Goal: Task Accomplishment & Management: Manage account settings

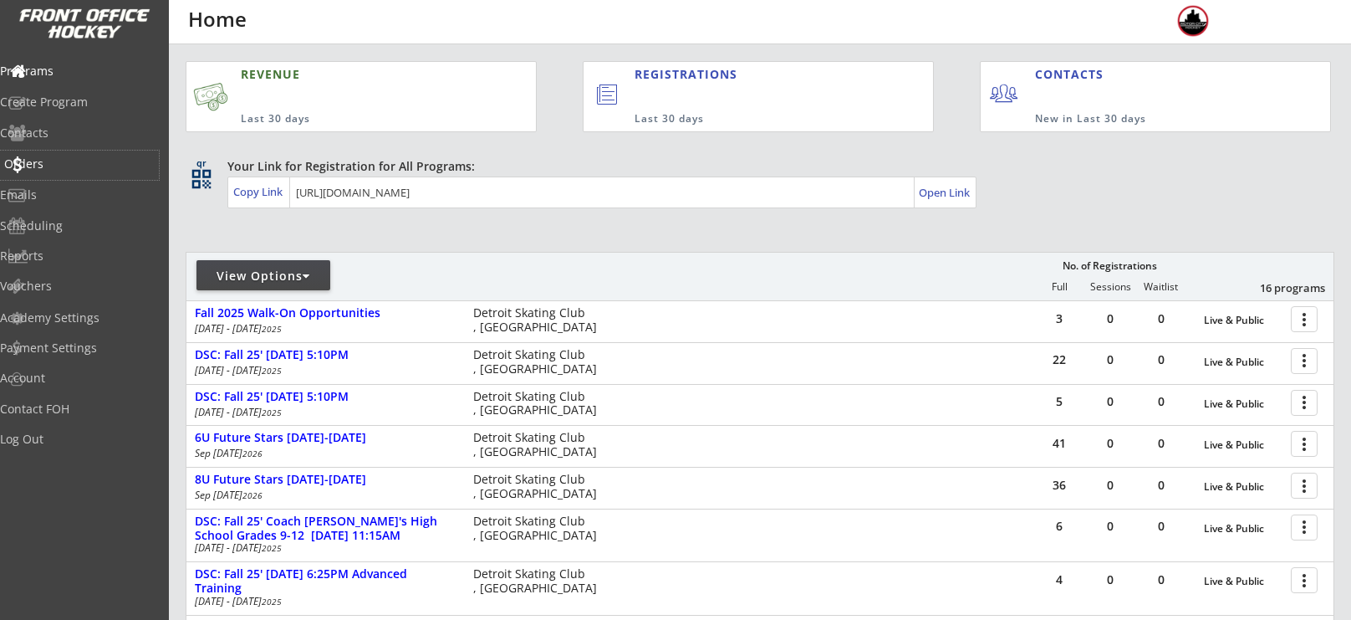
click at [71, 164] on div "Orders" at bounding box center [79, 164] width 151 height 12
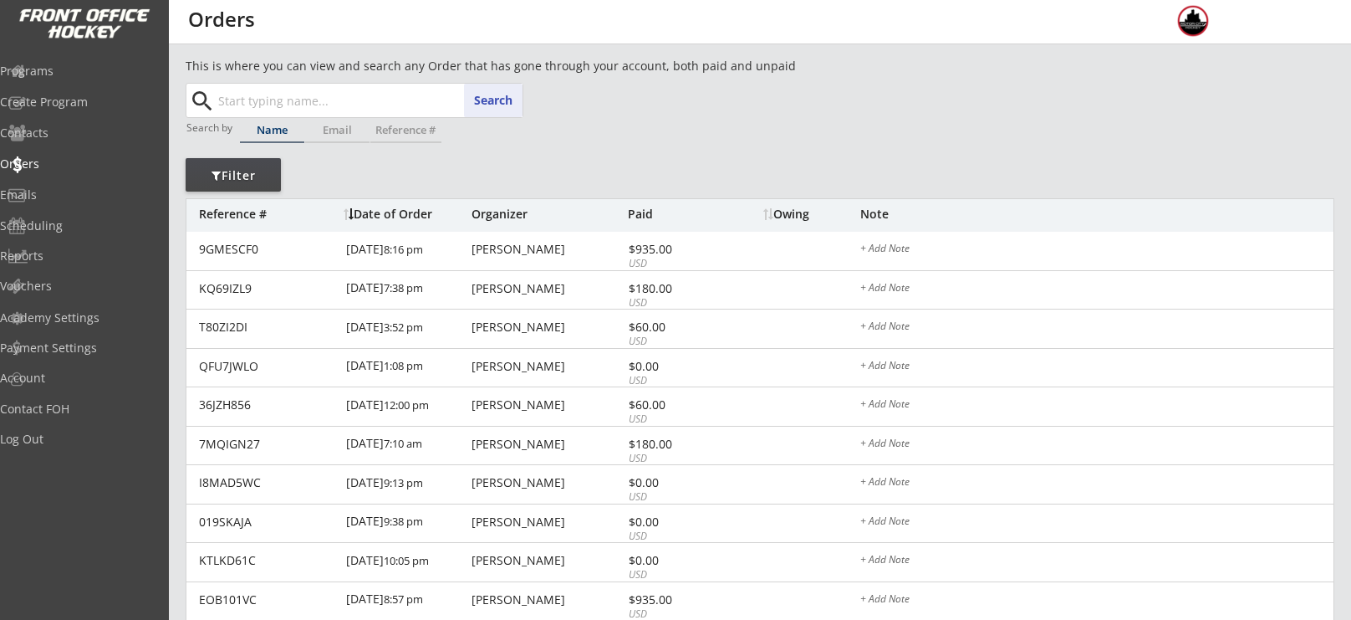
click at [320, 95] on input "text" at bounding box center [369, 100] width 308 height 33
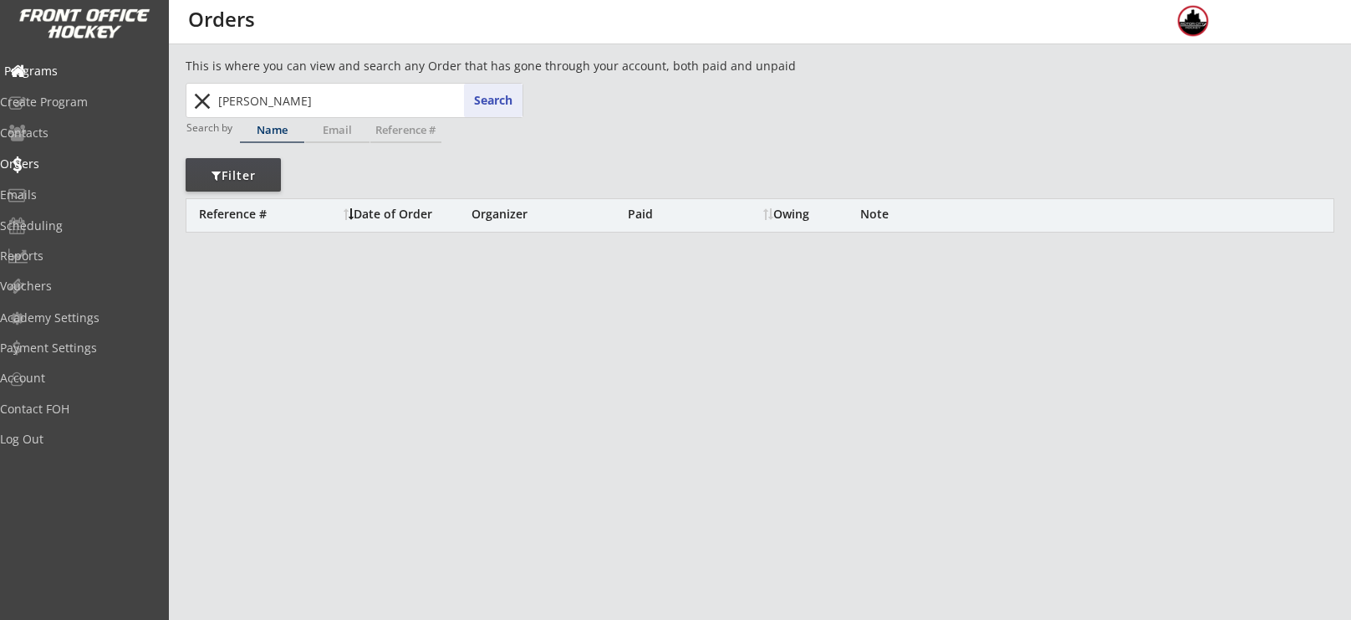
drag, startPoint x: 331, startPoint y: 89, endPoint x: 145, endPoint y: 75, distance: 187.0
click at [145, 75] on body "REVENUE $ 23,438 Last 30 days REGISTRATIONS 67 Last 30 days CONTACTS 29 New in …" at bounding box center [675, 310] width 1351 height 620
type input "[PERSON_NAME]"
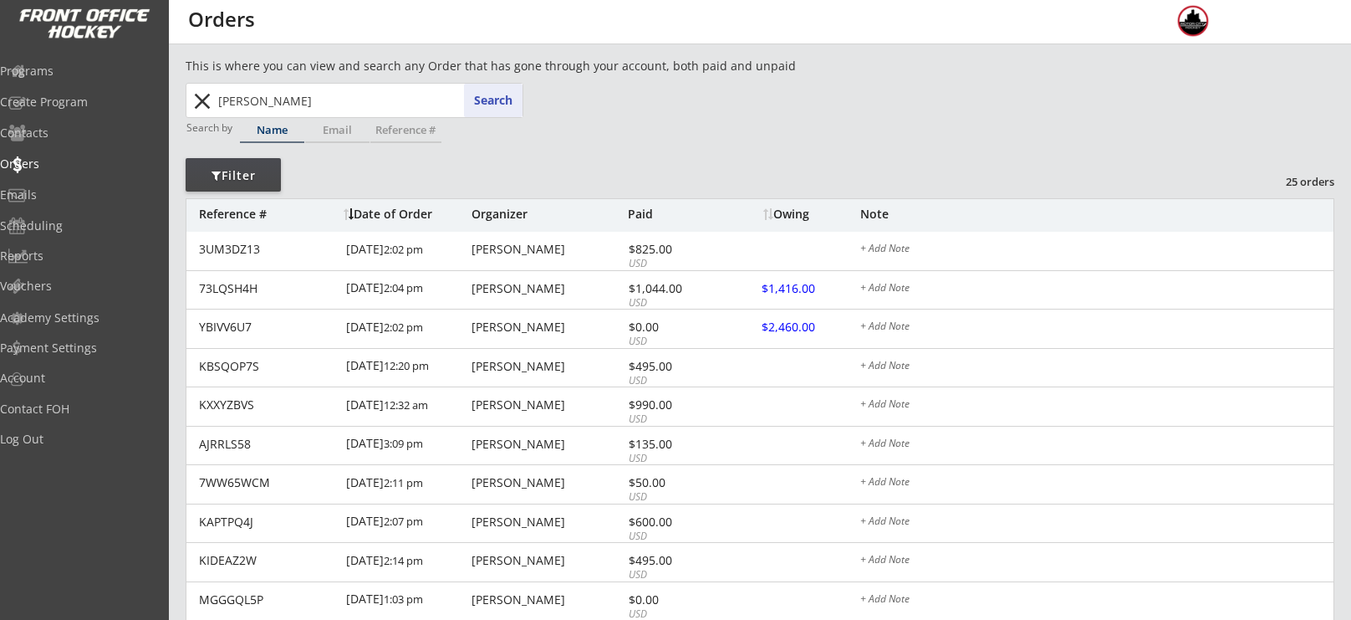
click at [186, 105] on div "[PERSON_NAME] Search close" at bounding box center [355, 100] width 338 height 35
click at [199, 103] on button "close" at bounding box center [202, 101] width 28 height 27
click at [793, 208] on div "Owing" at bounding box center [811, 214] width 96 height 12
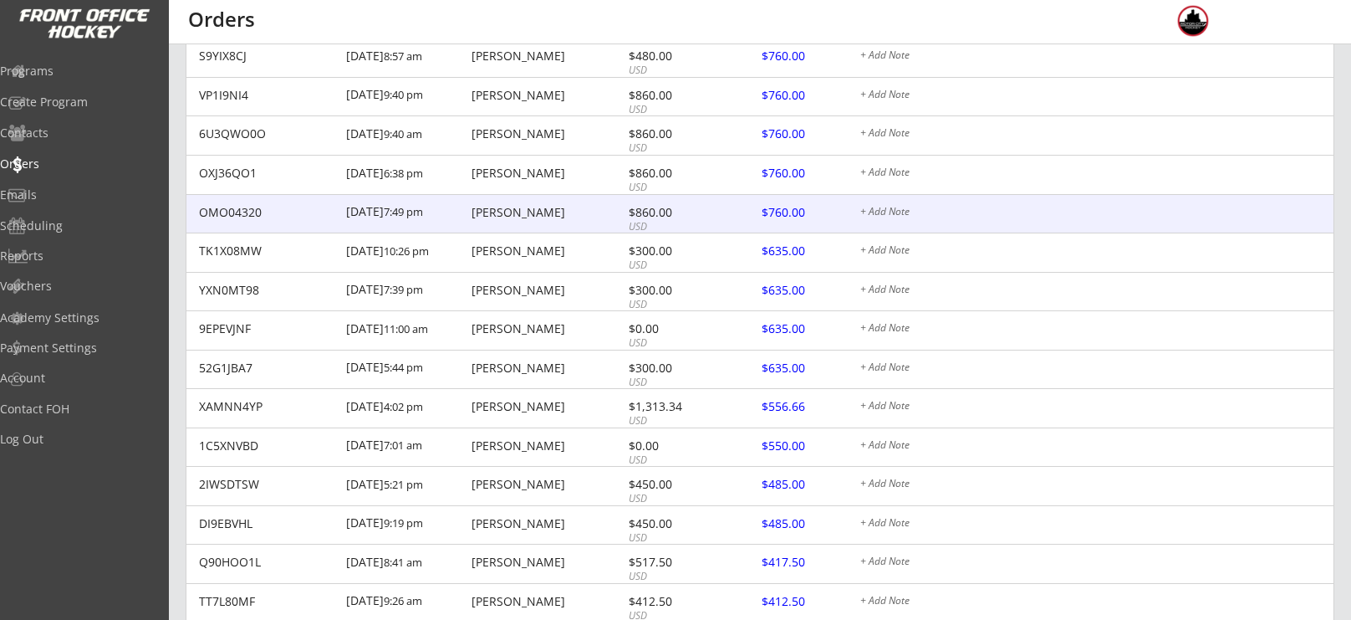
scroll to position [2178, 0]
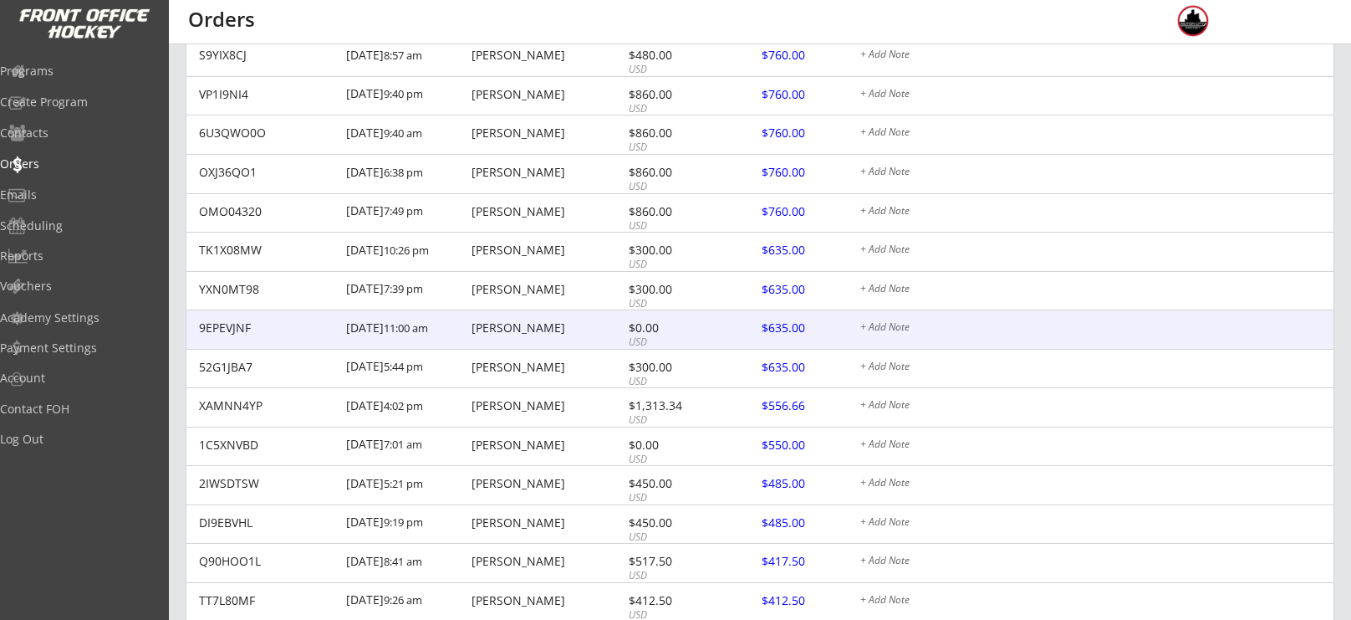
click at [793, 324] on div at bounding box center [800, 329] width 74 height 21
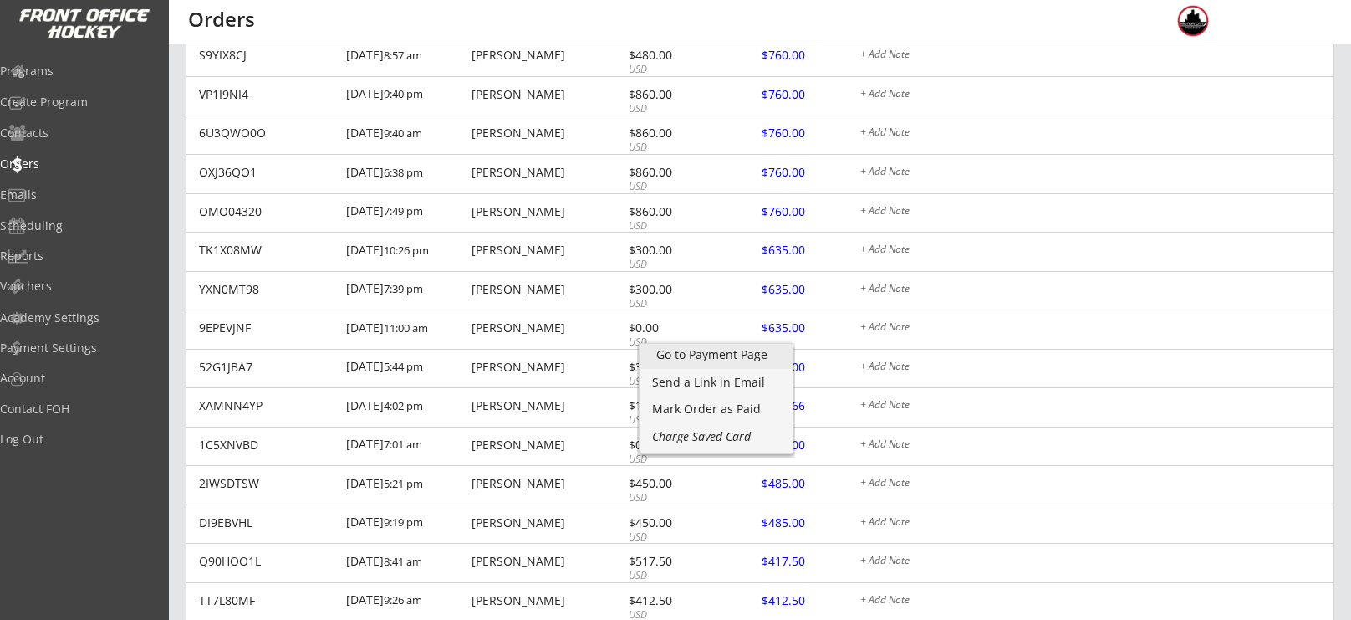
click at [722, 355] on div "Go to Payment Page" at bounding box center [716, 355] width 120 height 12
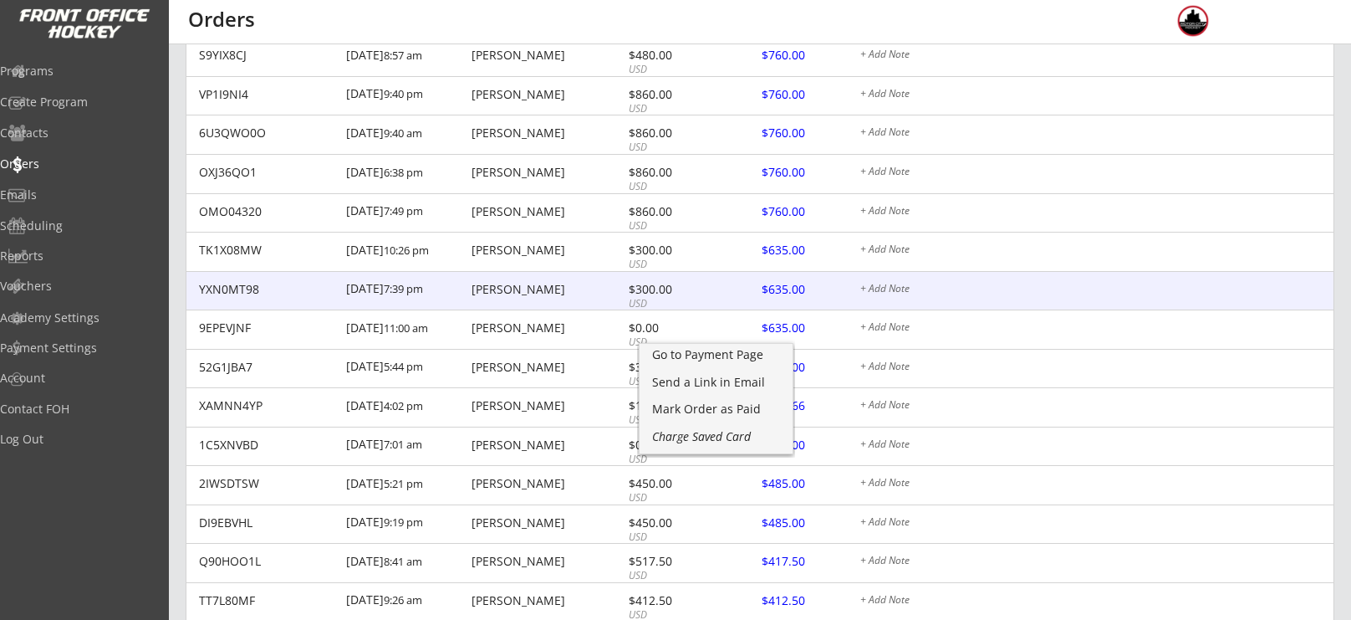
click at [1233, 302] on div "YXN0MT98 [DATE] 7:39 pm [PERSON_NAME] $300.00 USD $635.00 + Add Note" at bounding box center [759, 291] width 1147 height 39
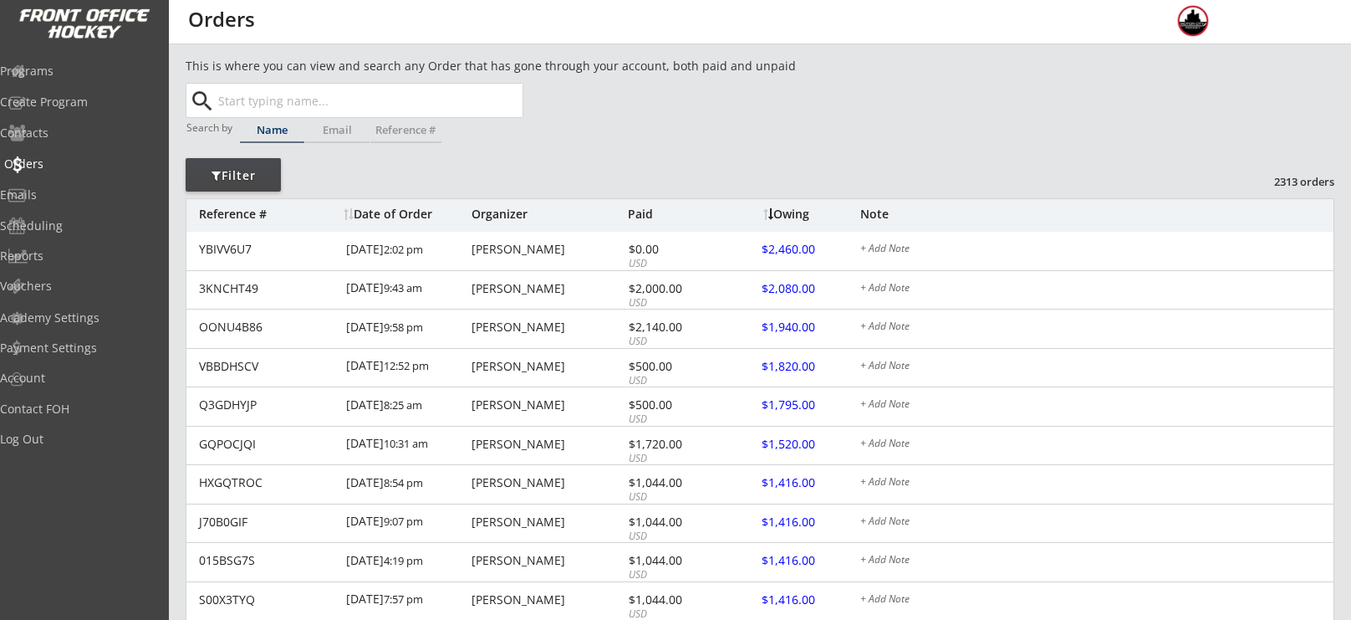
click at [54, 166] on div "Orders" at bounding box center [79, 164] width 151 height 12
click at [51, 74] on div "Programs" at bounding box center [79, 71] width 151 height 12
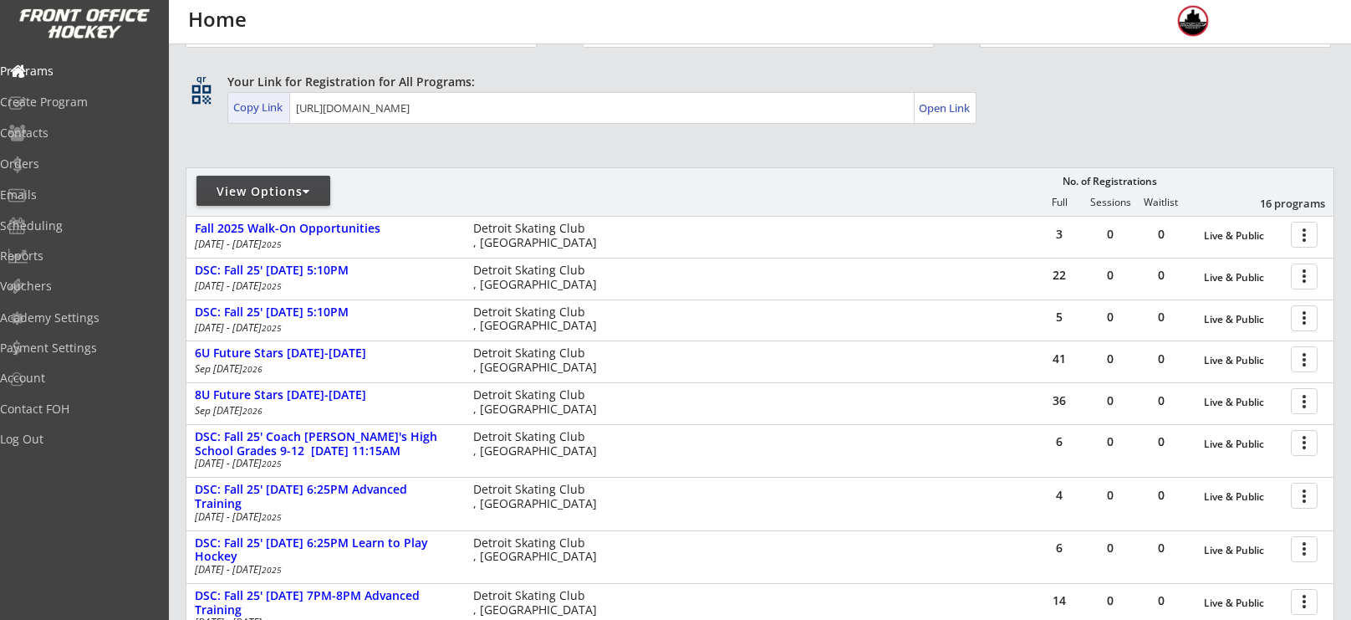
scroll to position [104, 0]
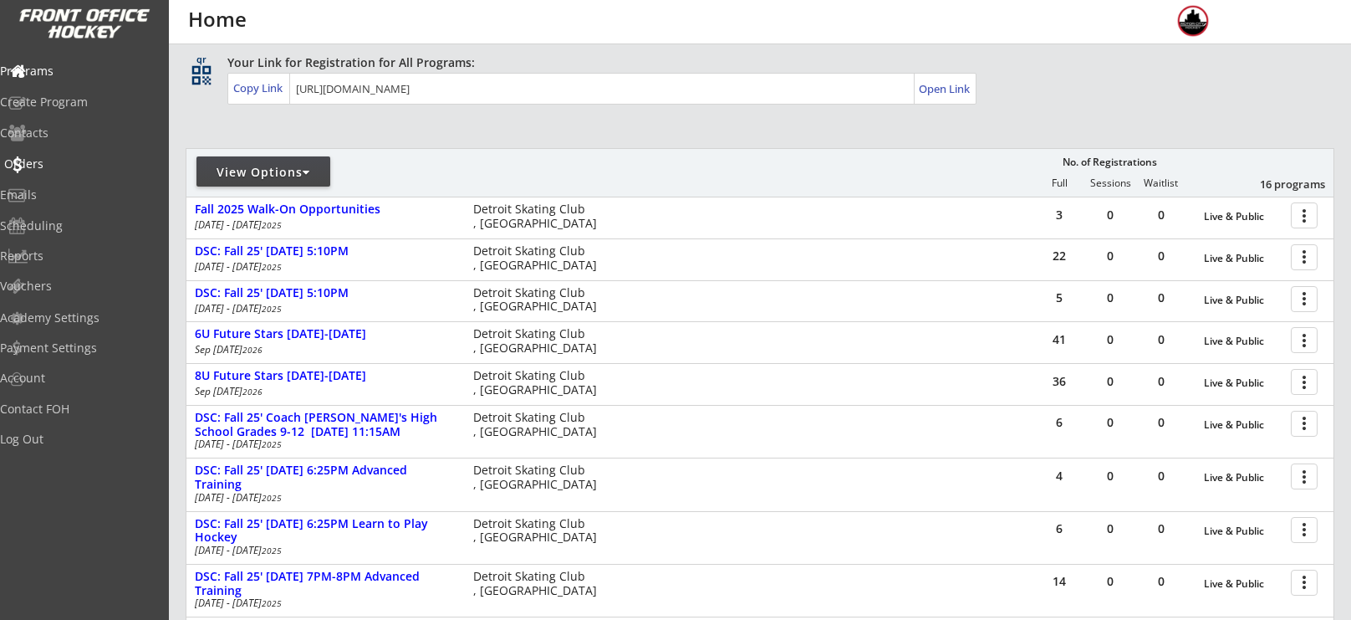
click at [67, 158] on div "Orders" at bounding box center [79, 164] width 151 height 12
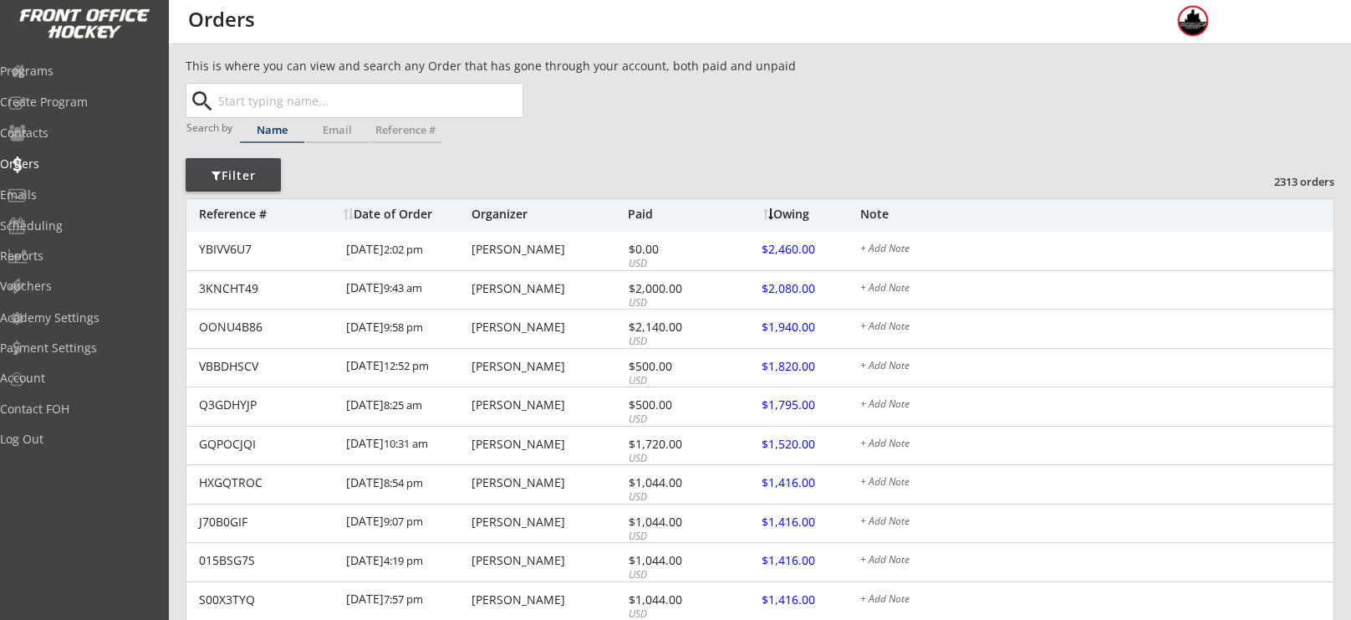
click at [260, 94] on input "text" at bounding box center [369, 100] width 308 height 33
